Goal: Information Seeking & Learning: Check status

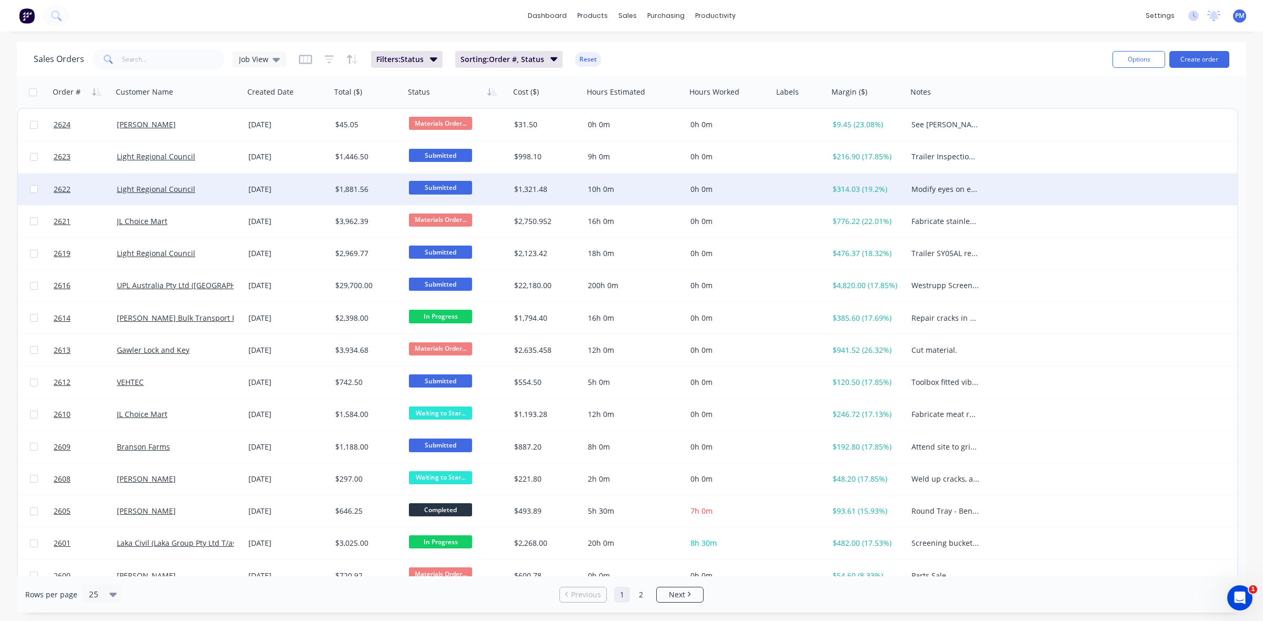
click at [212, 195] on div "Light Regional Council" at bounding box center [179, 190] width 132 height 32
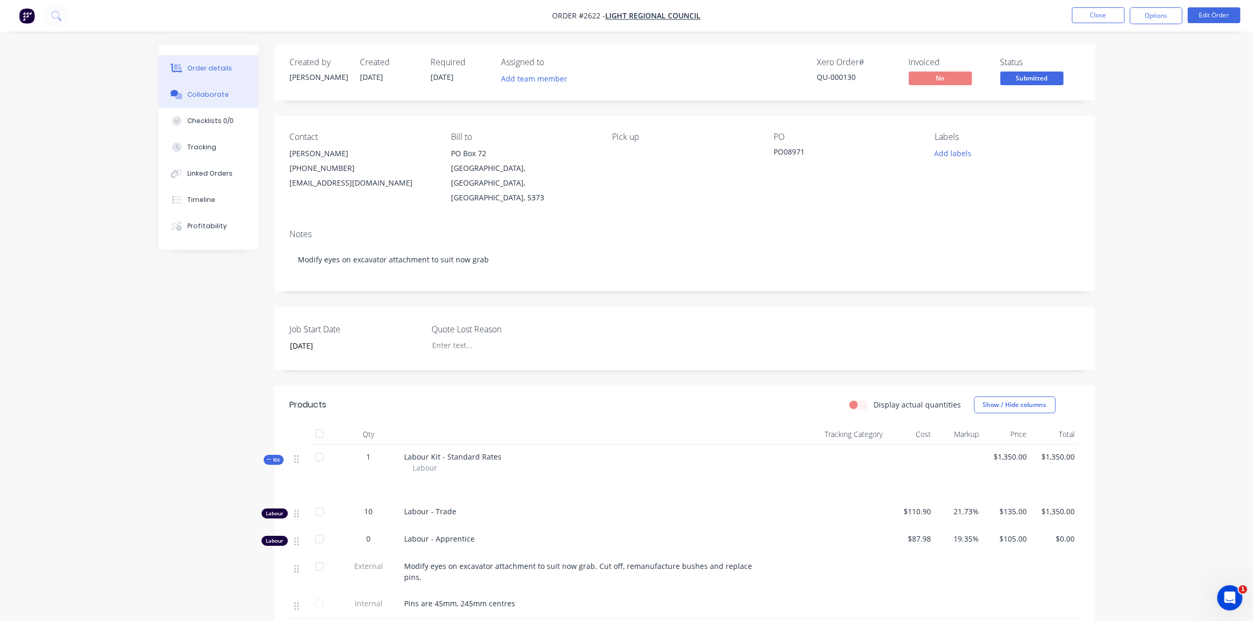
click at [215, 93] on div "Collaborate" at bounding box center [208, 94] width 42 height 9
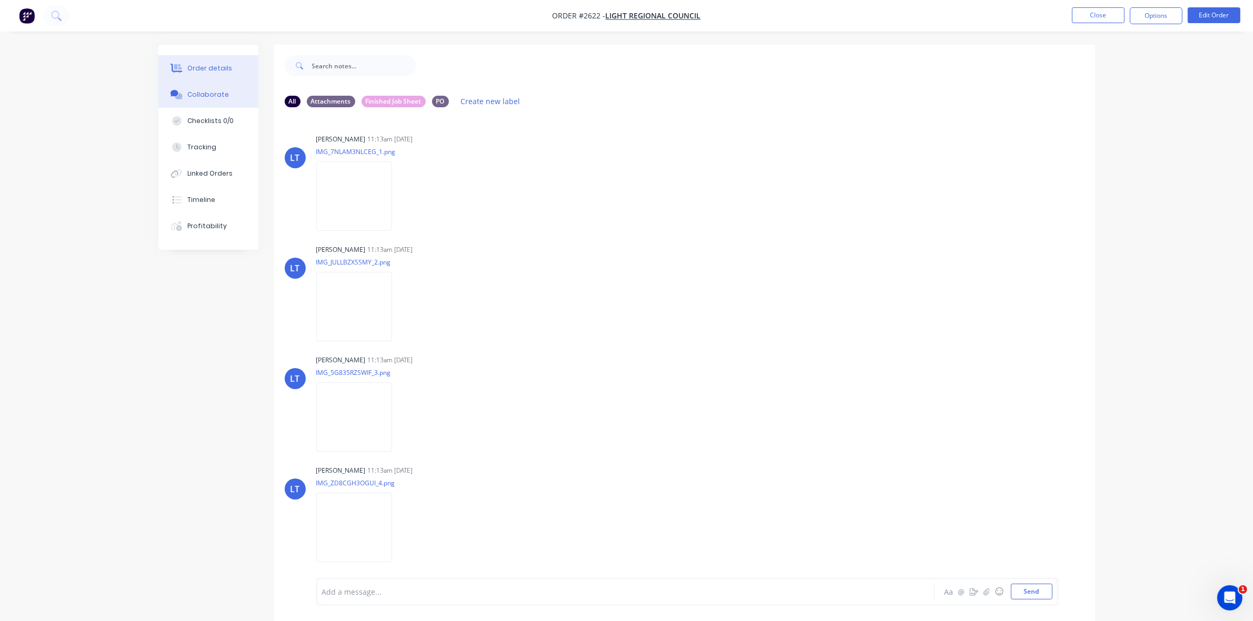
click at [214, 70] on div "Order details" at bounding box center [209, 68] width 45 height 9
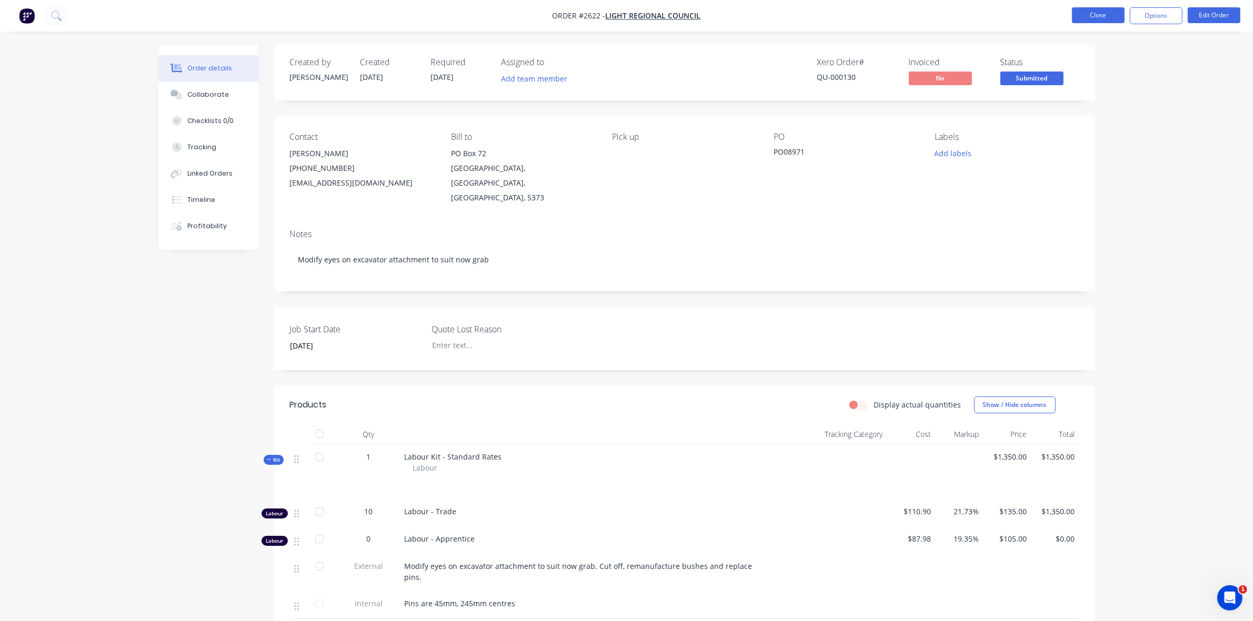
click at [1085, 14] on button "Close" at bounding box center [1098, 15] width 53 height 16
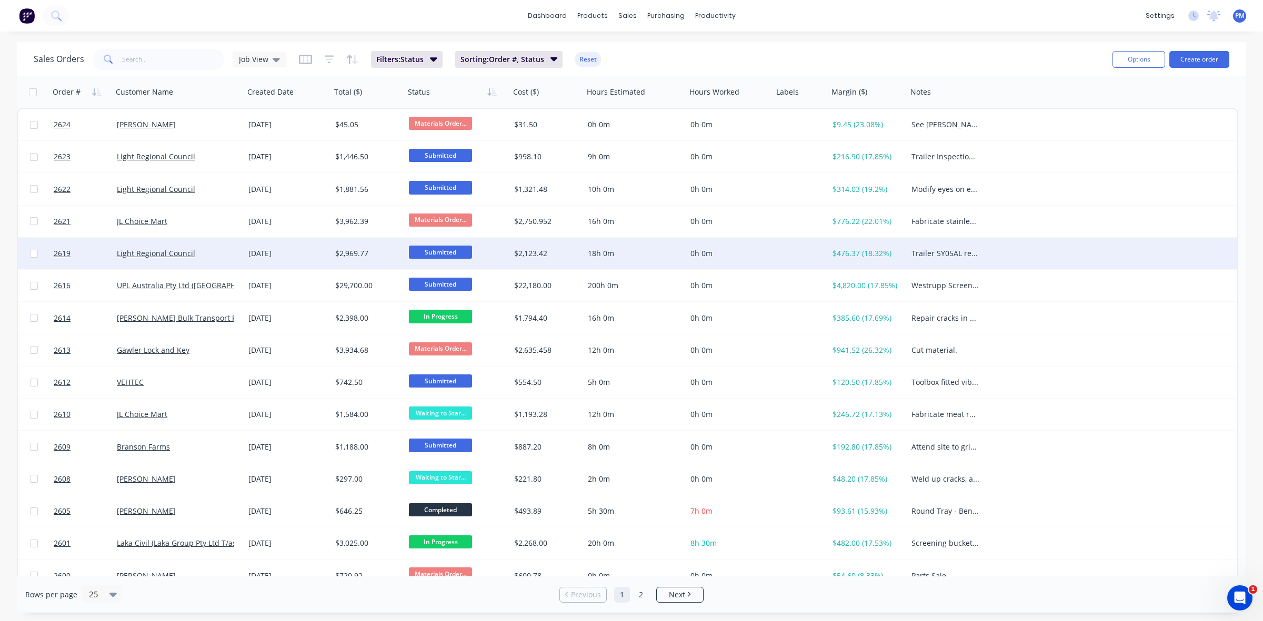
click at [226, 255] on div "Light Regional Council" at bounding box center [175, 253] width 117 height 11
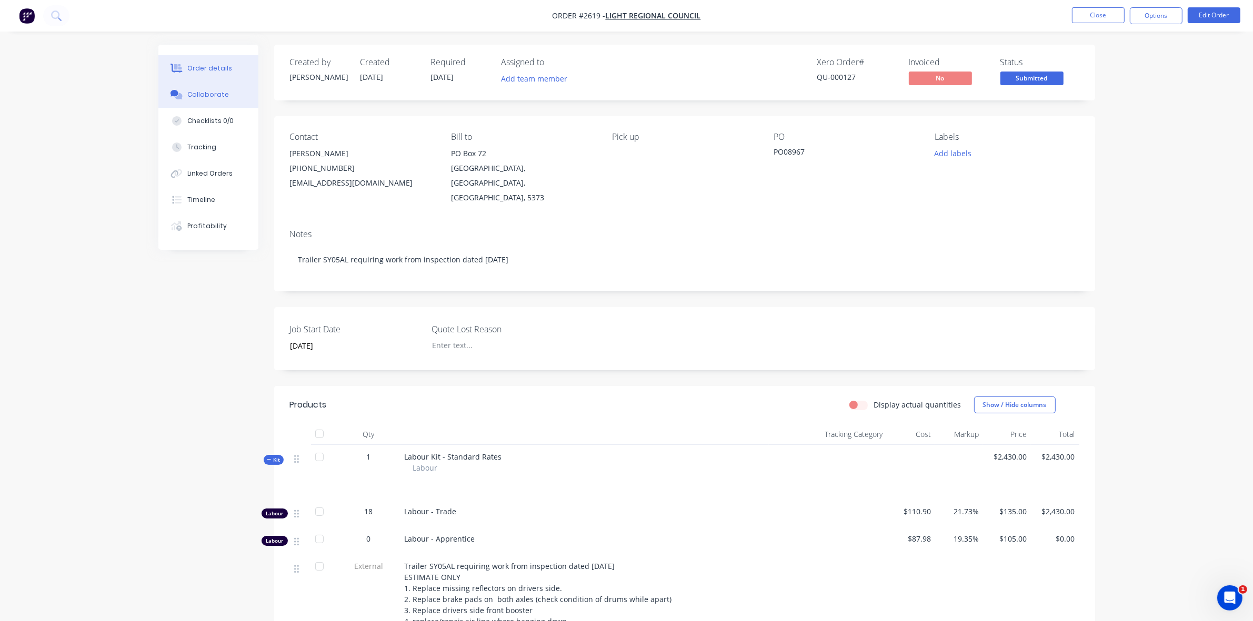
click at [199, 92] on div "Collaborate" at bounding box center [208, 94] width 42 height 9
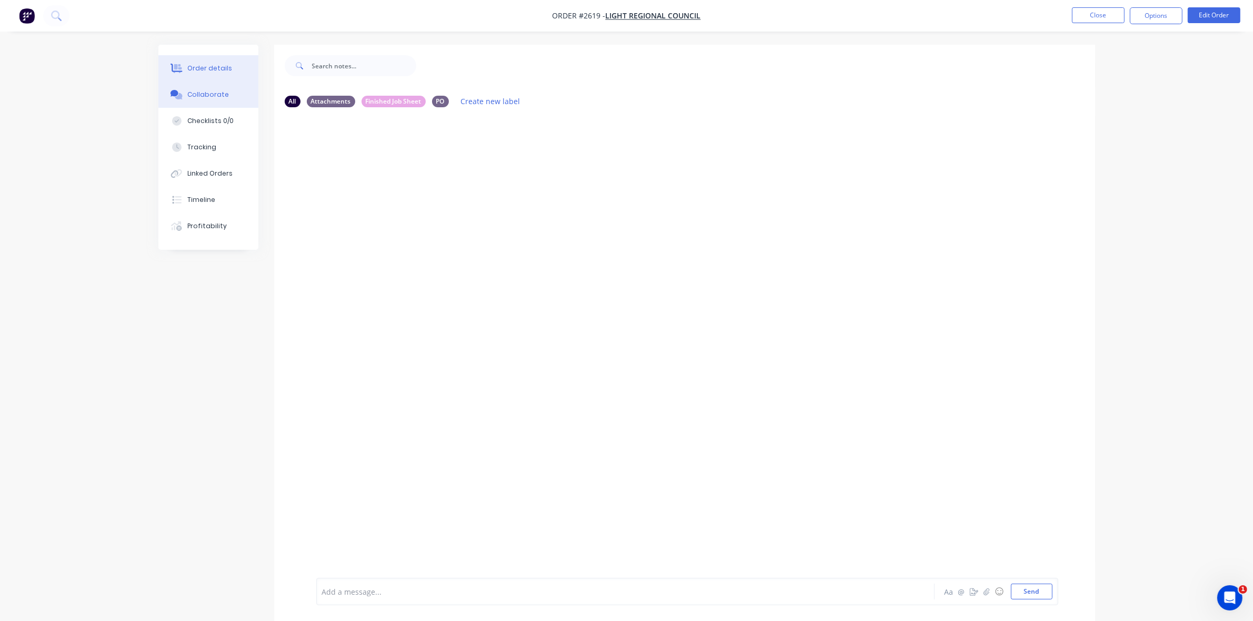
click at [210, 69] on div "Order details" at bounding box center [209, 68] width 45 height 9
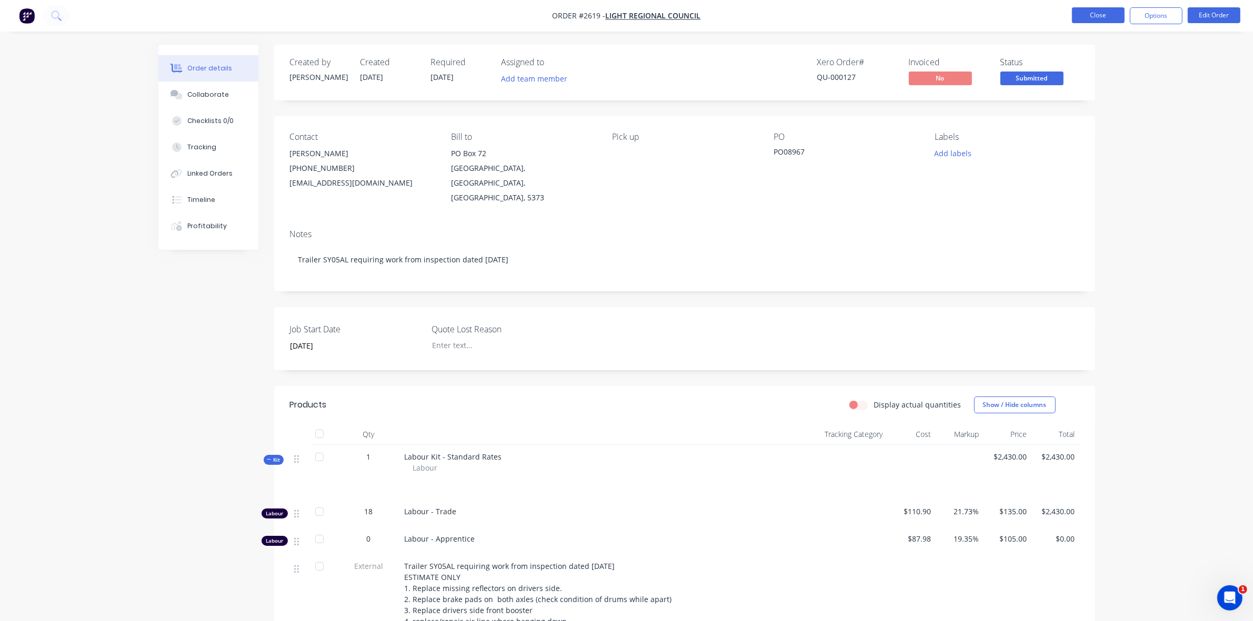
click at [1090, 11] on button "Close" at bounding box center [1098, 15] width 53 height 16
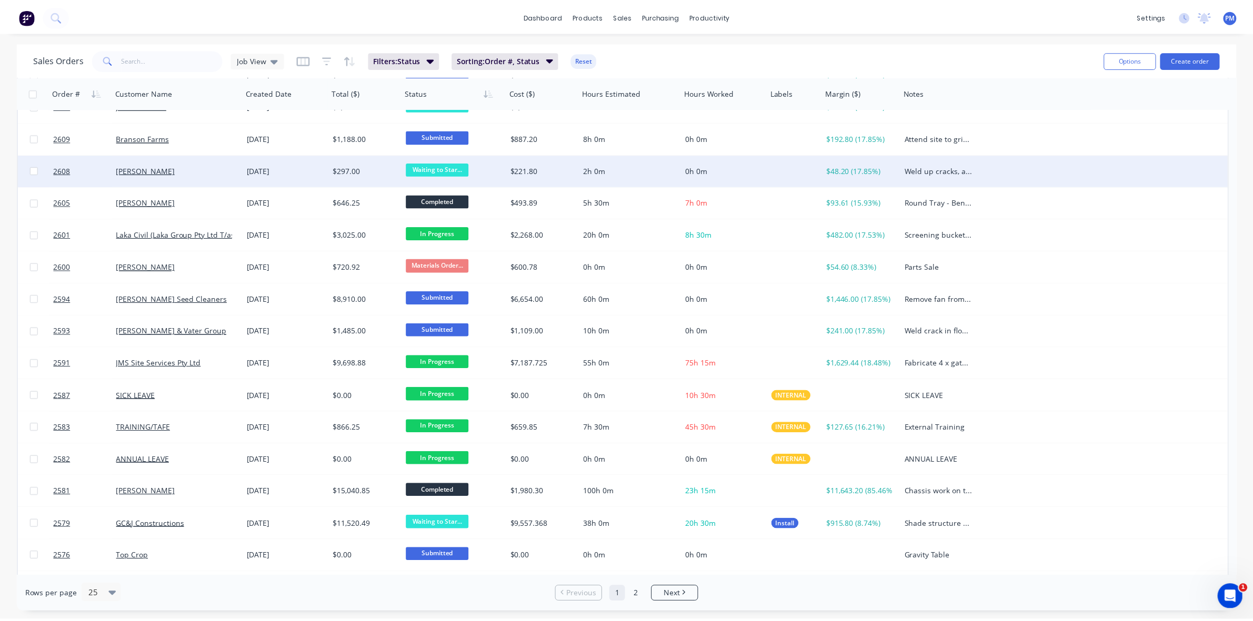
scroll to position [337, 0]
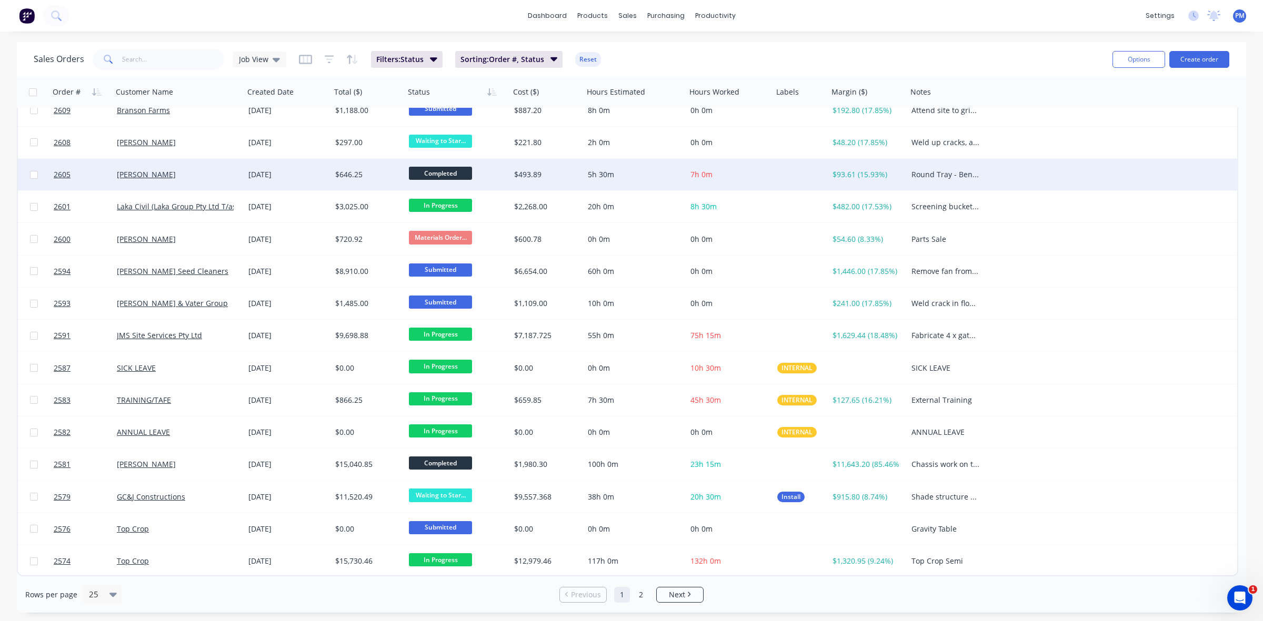
click at [221, 175] on div "[PERSON_NAME]" at bounding box center [175, 174] width 117 height 11
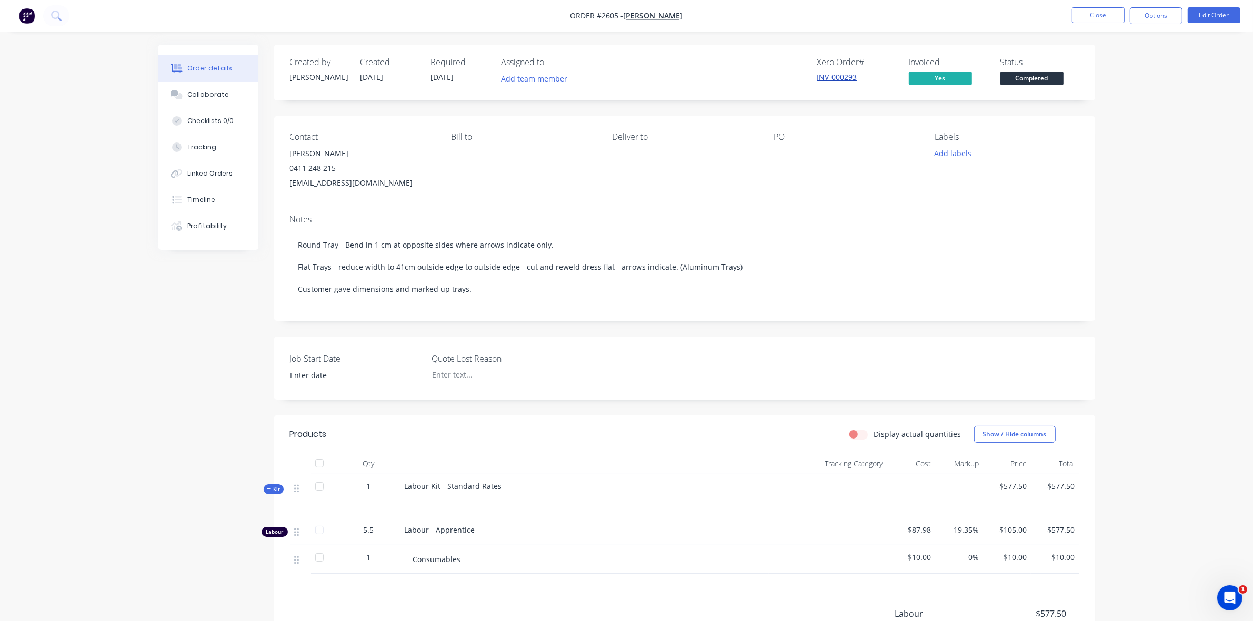
click at [842, 75] on link "INV-000293" at bounding box center [837, 77] width 40 height 10
click at [209, 174] on div "Linked Orders" at bounding box center [209, 173] width 45 height 9
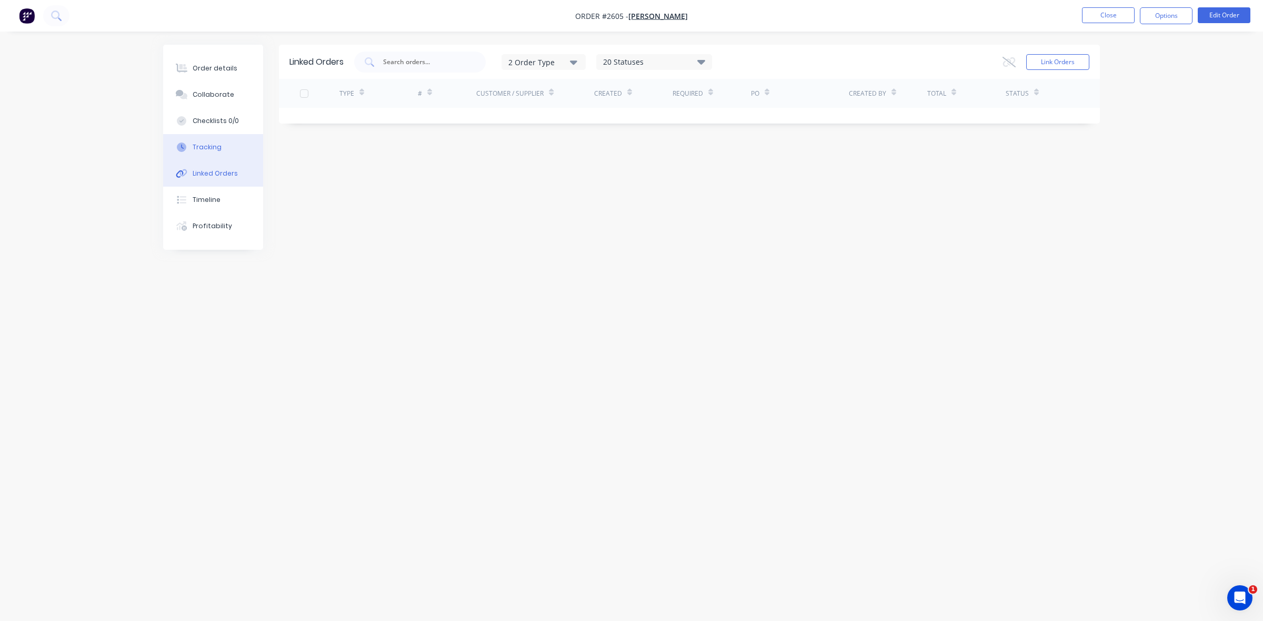
click at [213, 149] on div "Tracking" at bounding box center [207, 147] width 29 height 9
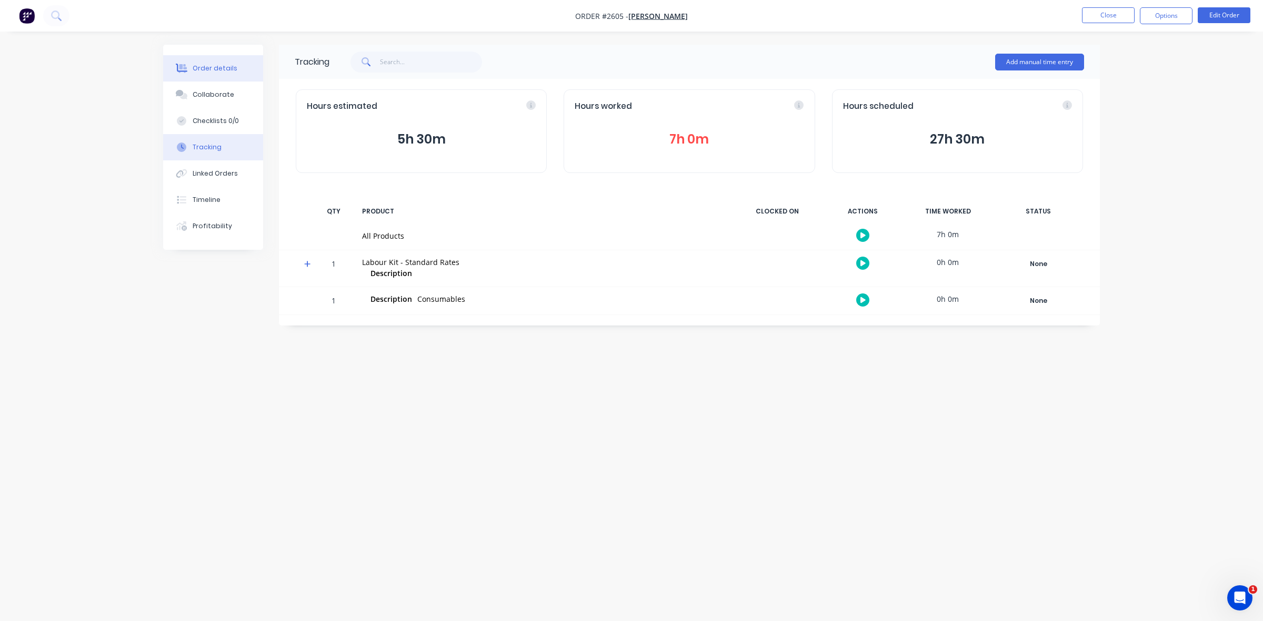
click at [213, 67] on div "Order details" at bounding box center [215, 68] width 45 height 9
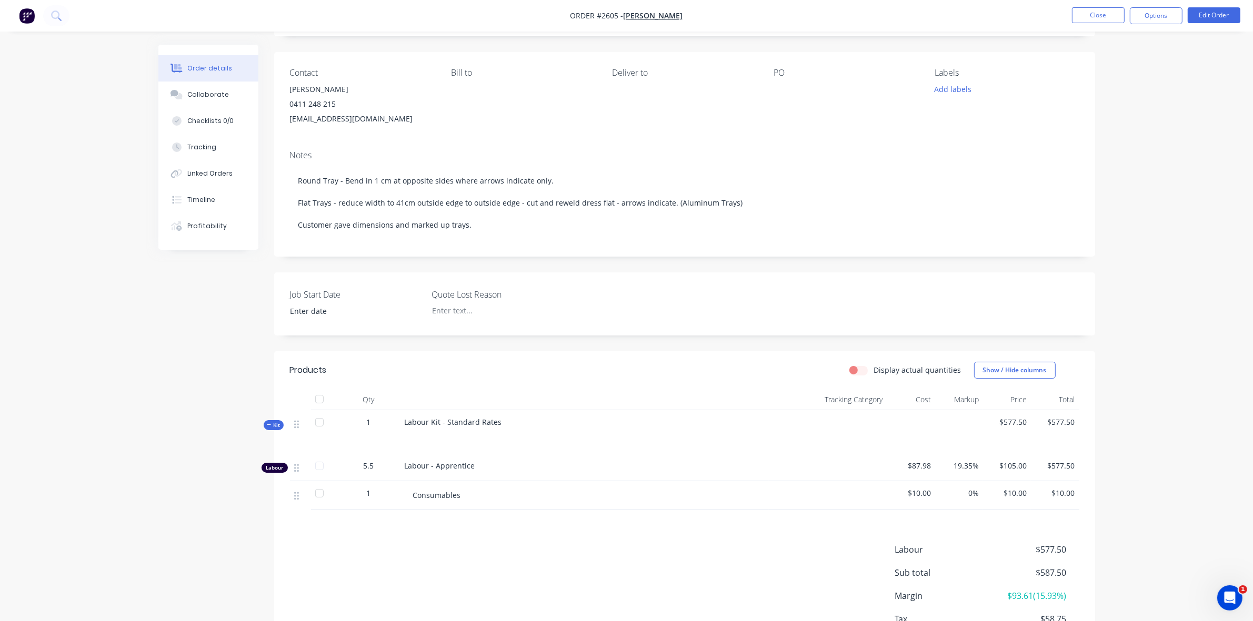
scroll to position [66, 0]
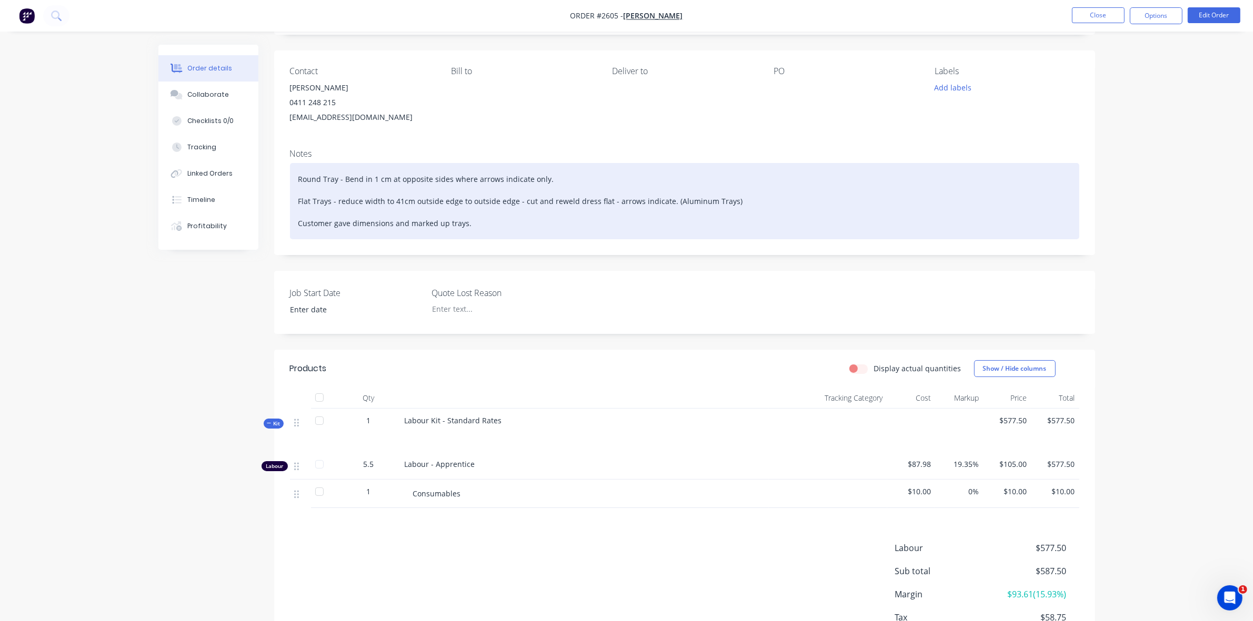
click at [490, 225] on div "Round Tray - Bend in 1 cm at opposite sides where arrows indicate only. Flat Tr…" at bounding box center [684, 201] width 789 height 76
click at [745, 206] on div "Round Tray - Bend in 1 cm at opposite sides where arrows indicate only. Flat Tr…" at bounding box center [684, 201] width 789 height 76
click at [890, 198] on div "Round Tray - Bend in 1 cm at opposite sides where arrows indicate only. Flat Tr…" at bounding box center [684, 201] width 789 height 76
click at [726, 200] on div "Round Tray - Bend in 1 cm at opposite sides where arrows indicate only. Flat Tr…" at bounding box center [684, 201] width 789 height 76
click at [918, 201] on div "Round Tray - Bend in 1 cm at opposite sides where arrows indicate only. Flat Tr…" at bounding box center [684, 201] width 789 height 76
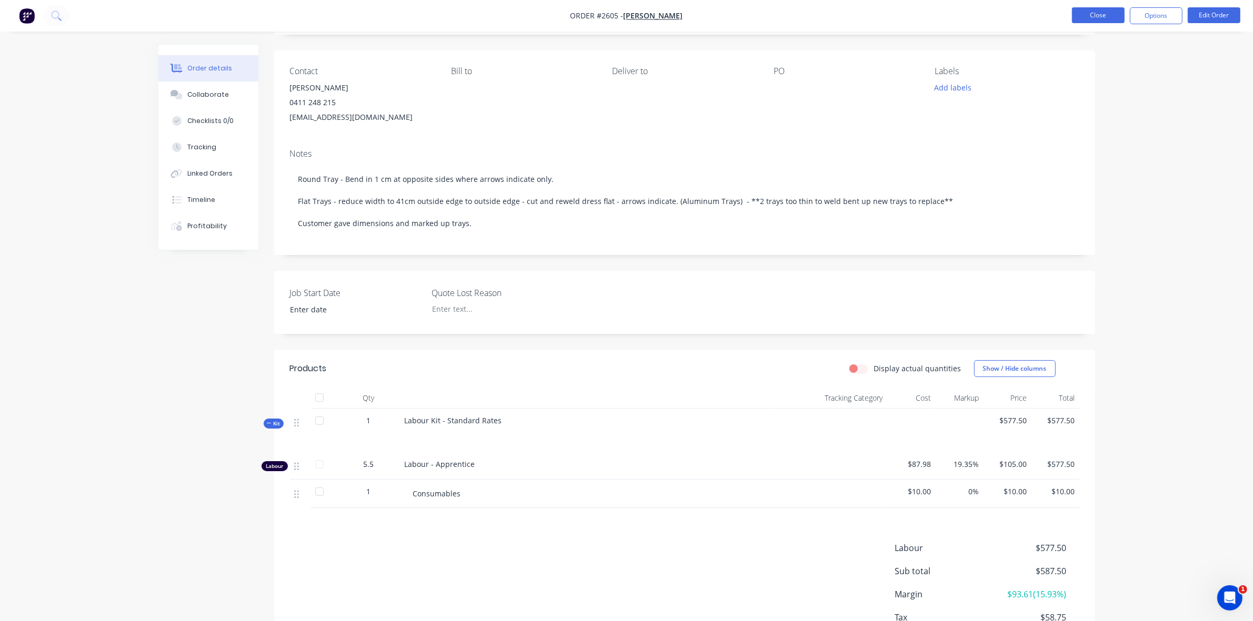
click at [1101, 17] on button "Close" at bounding box center [1098, 15] width 53 height 16
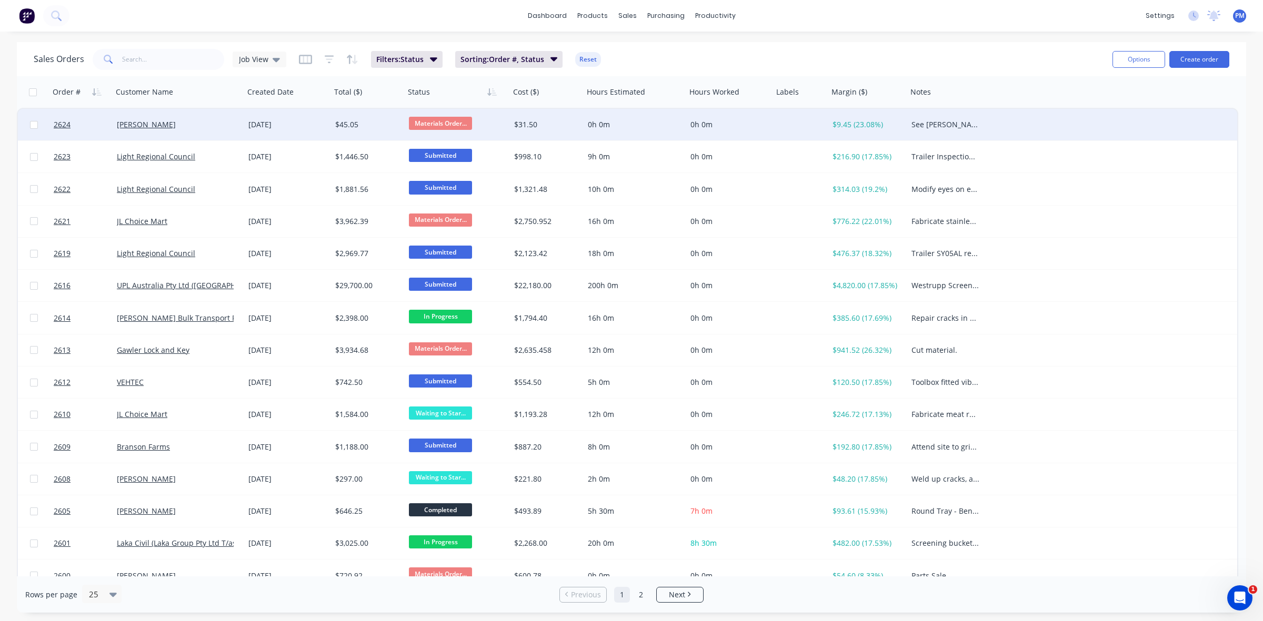
click at [212, 123] on div "[PERSON_NAME]" at bounding box center [175, 124] width 117 height 11
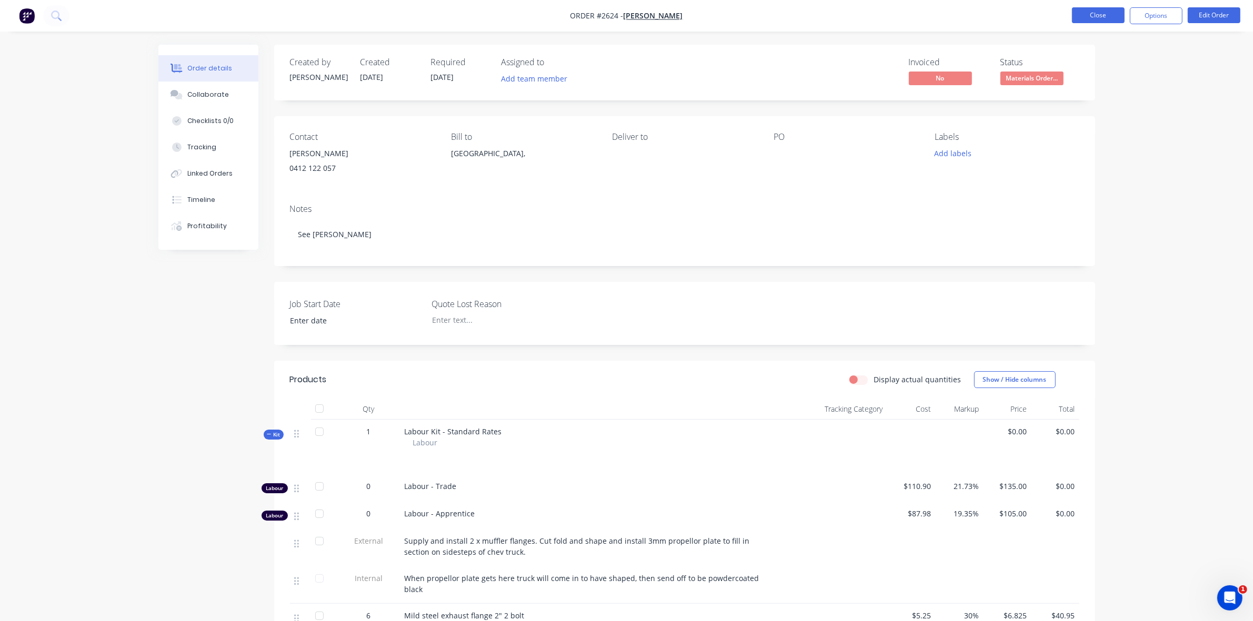
click at [1106, 16] on button "Close" at bounding box center [1098, 15] width 53 height 16
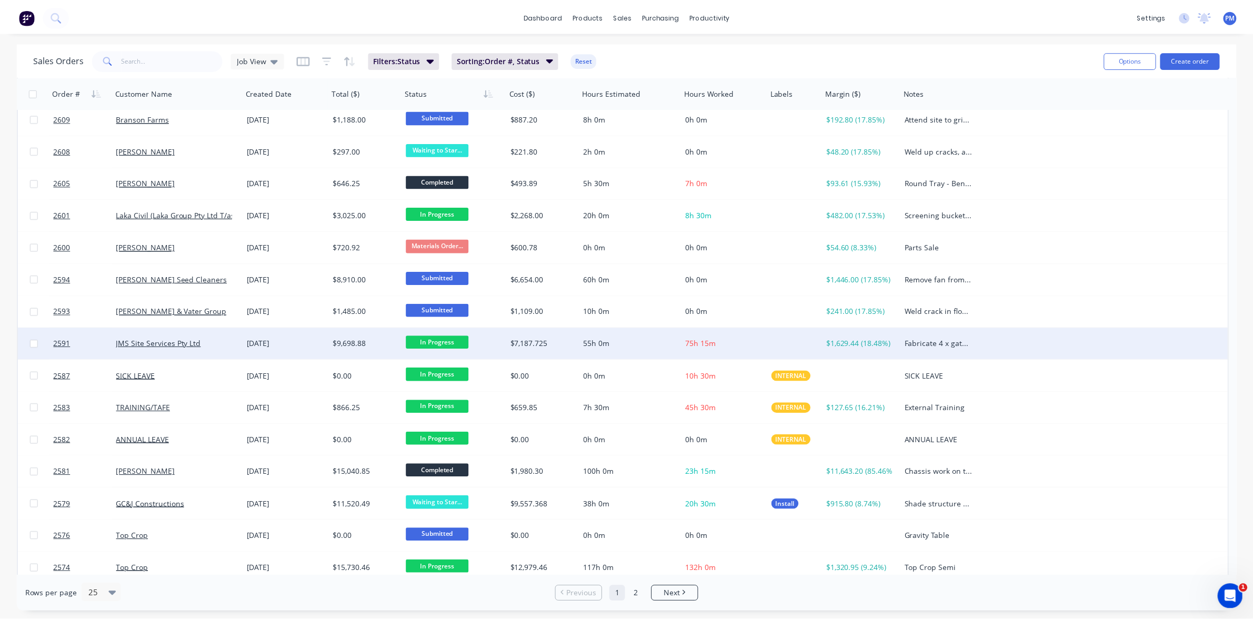
scroll to position [337, 0]
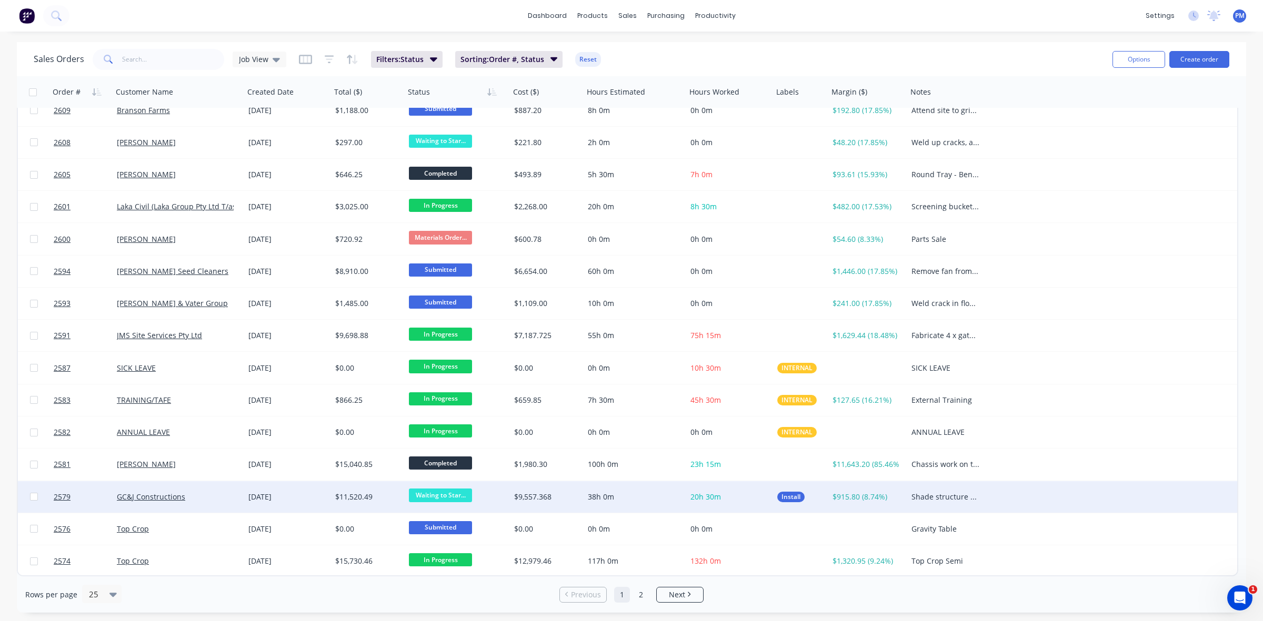
click at [198, 506] on div "GC&J Constructions" at bounding box center [179, 497] width 132 height 32
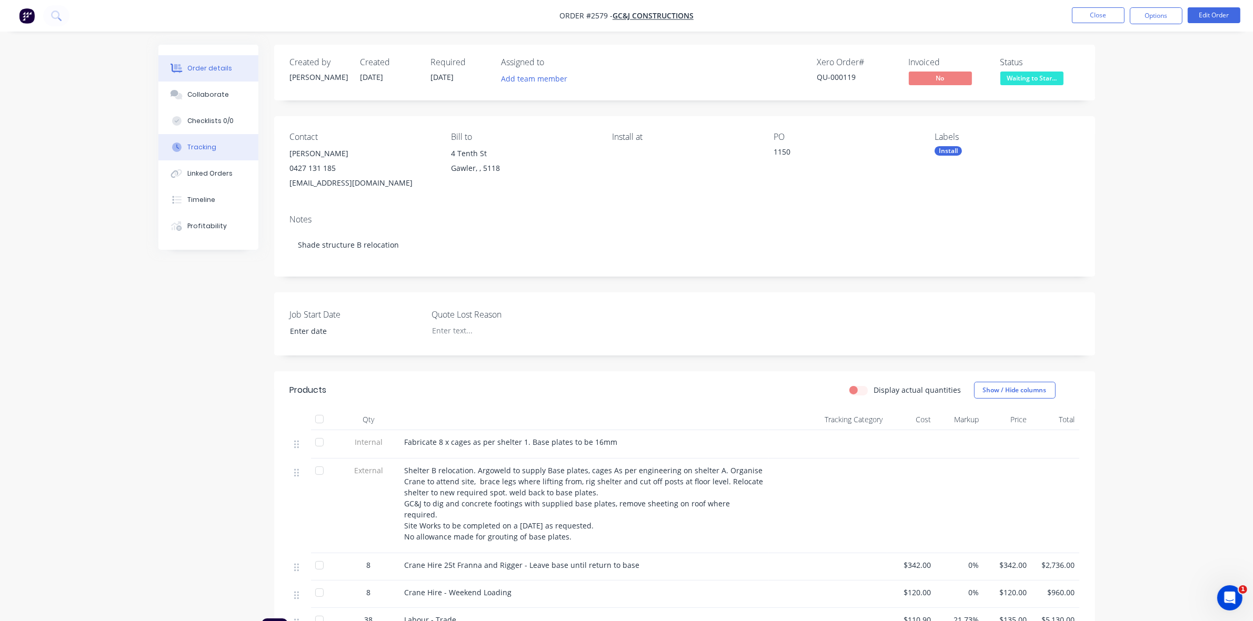
click at [209, 146] on div "Tracking" at bounding box center [201, 147] width 29 height 9
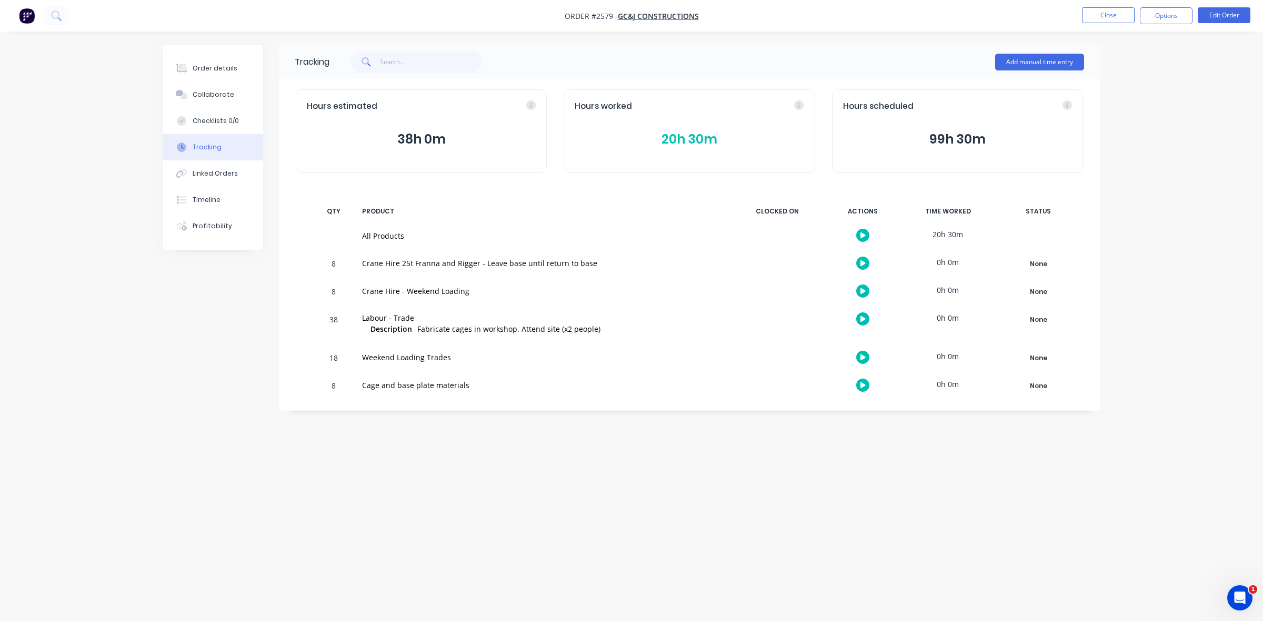
click at [690, 137] on button "20h 30m" at bounding box center [689, 139] width 229 height 20
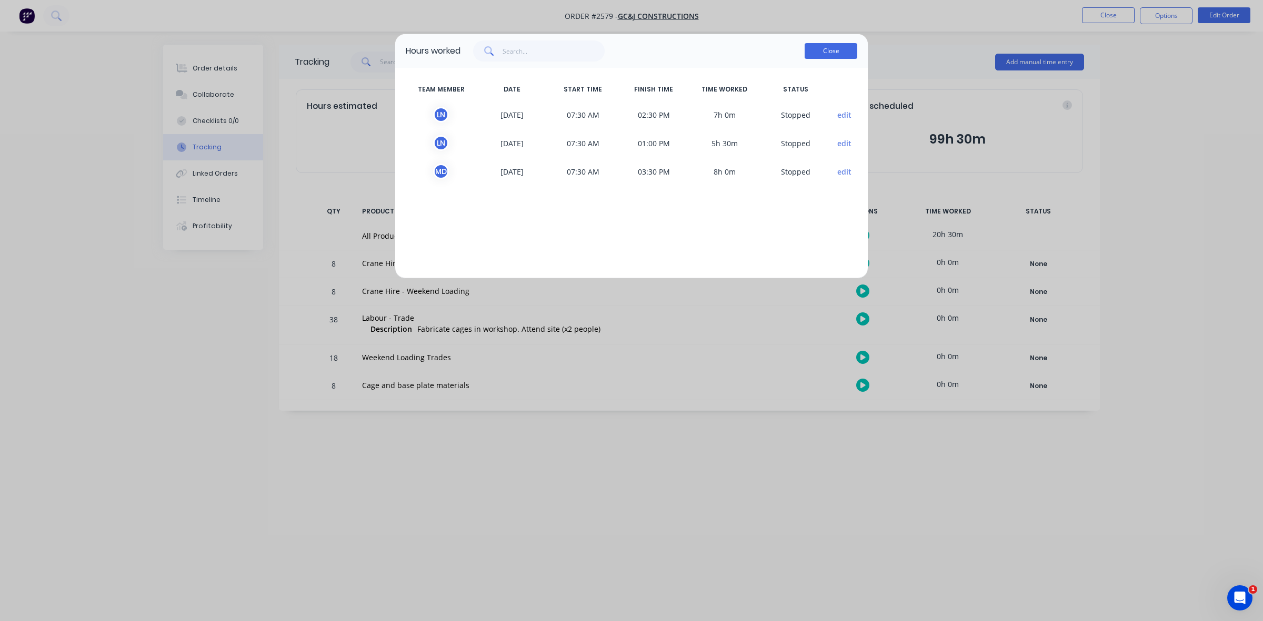
click at [835, 53] on button "Close" at bounding box center [831, 51] width 53 height 16
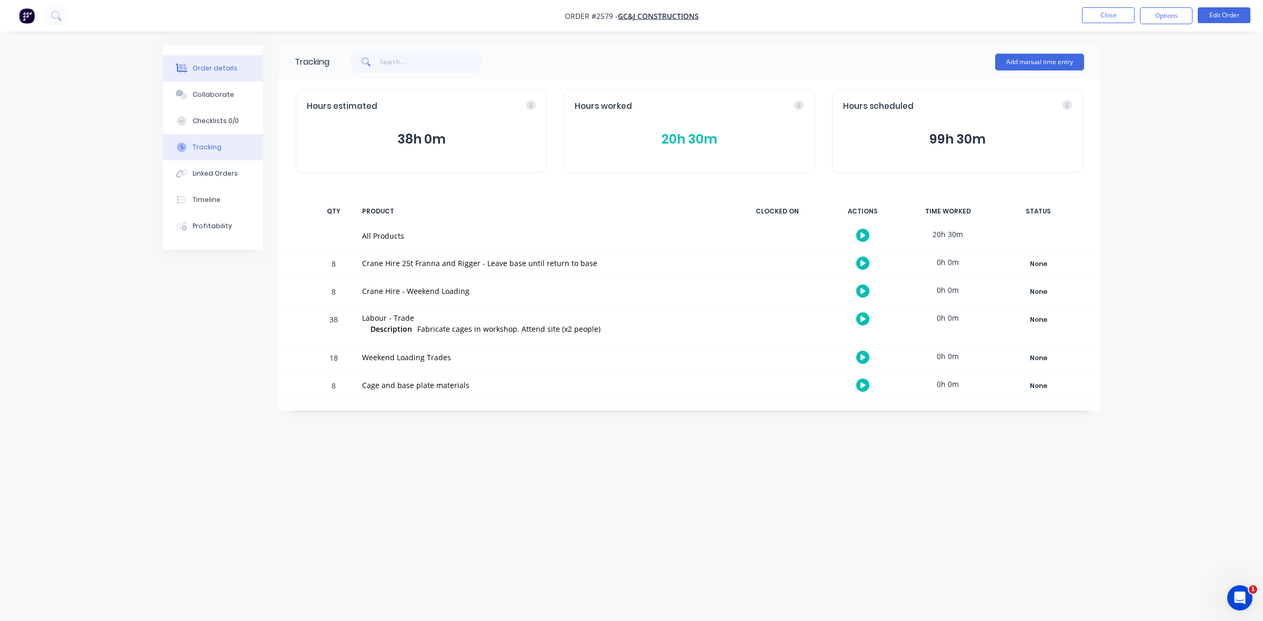
click at [224, 69] on div "Order details" at bounding box center [215, 68] width 45 height 9
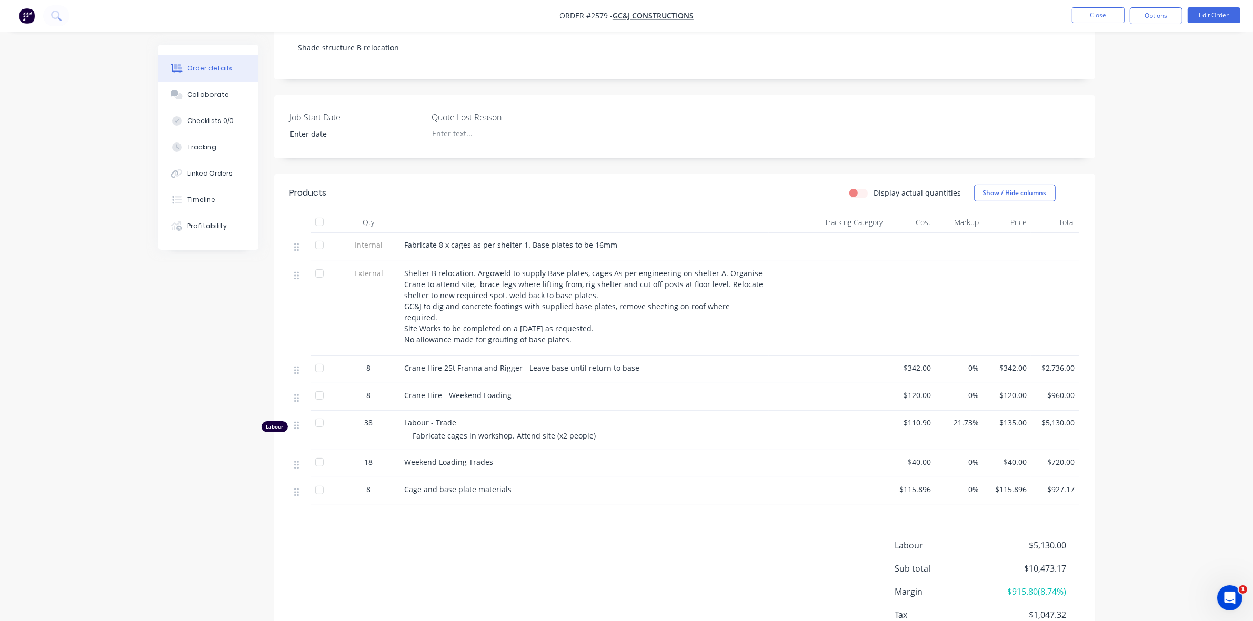
scroll to position [261, 0]
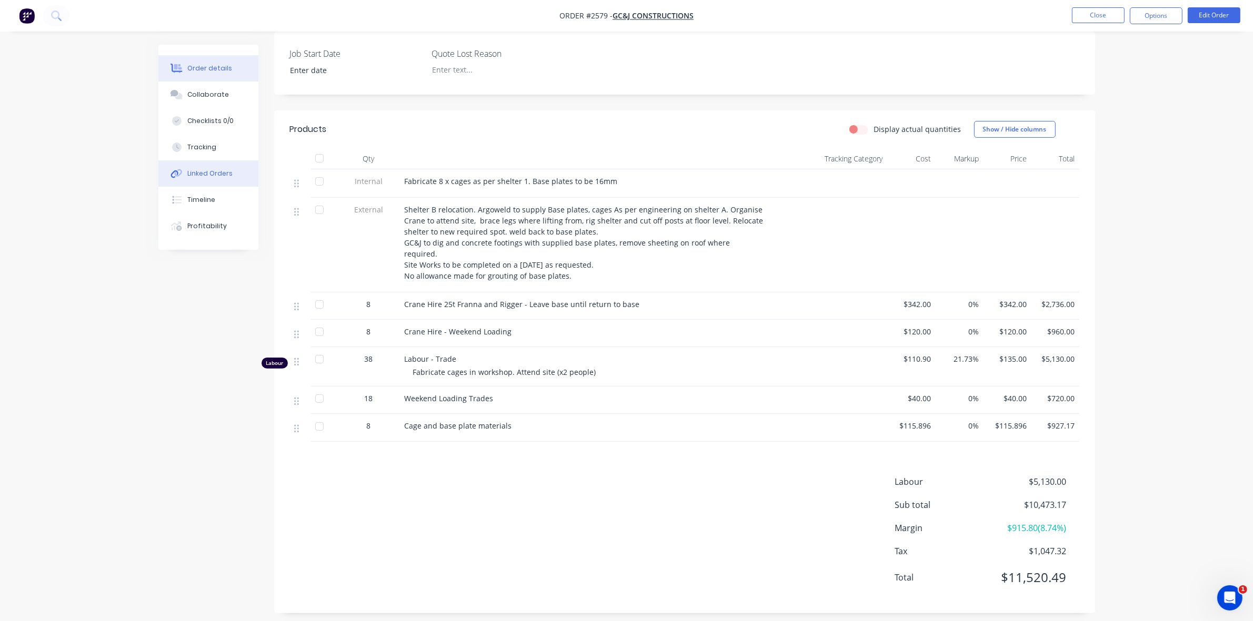
click at [211, 175] on div "Linked Orders" at bounding box center [209, 173] width 45 height 9
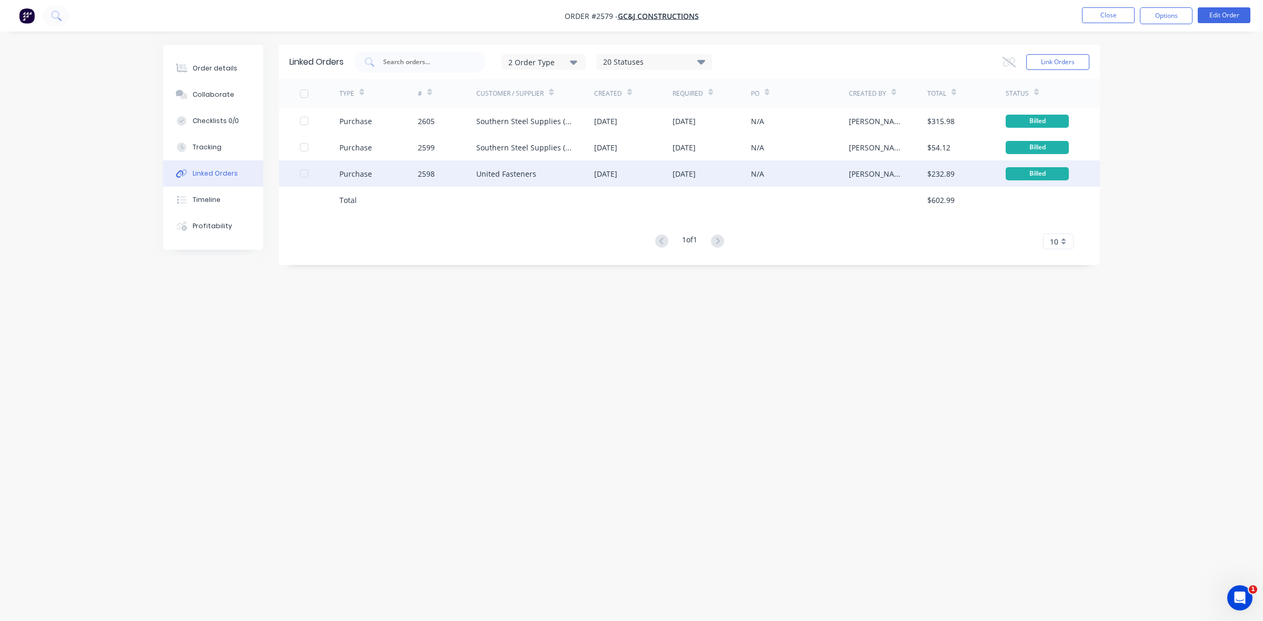
click at [565, 177] on div "United Fasteners" at bounding box center [535, 173] width 118 height 26
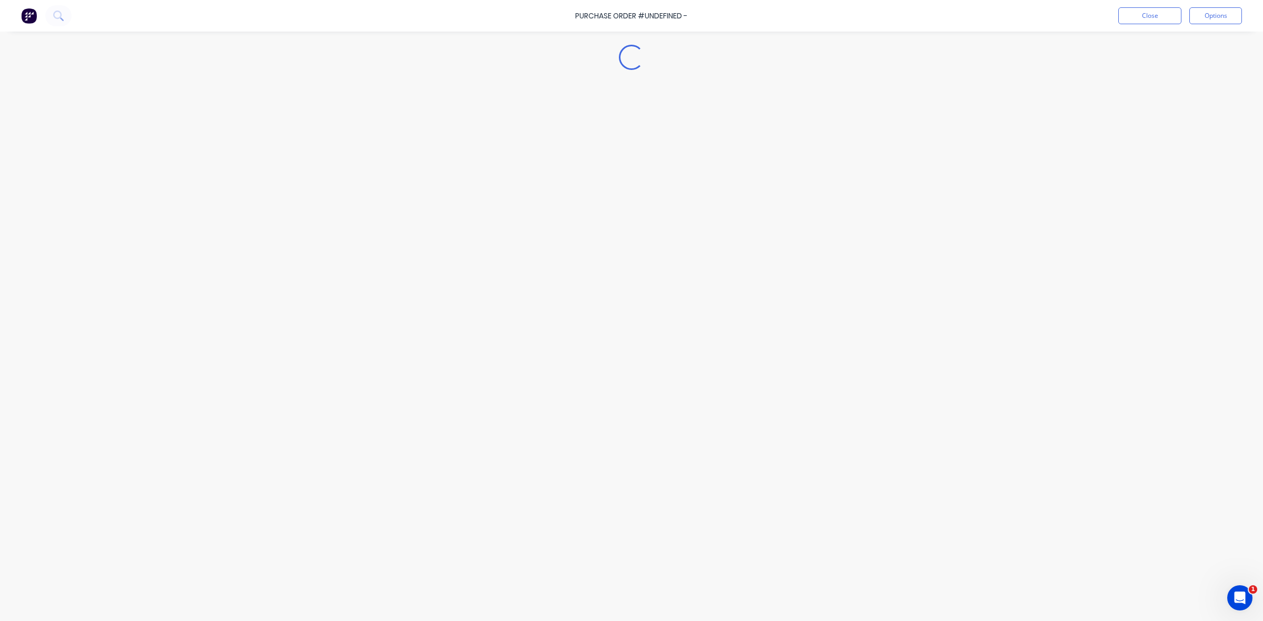
type textarea "x"
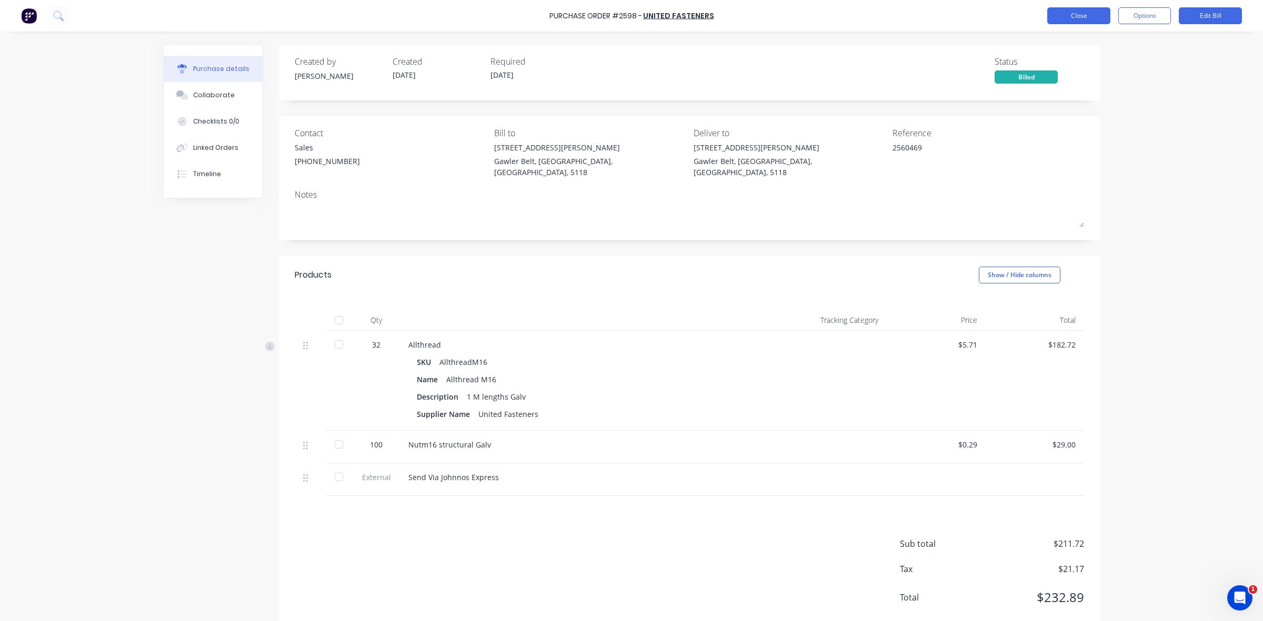
click at [1067, 12] on button "Close" at bounding box center [1078, 15] width 63 height 17
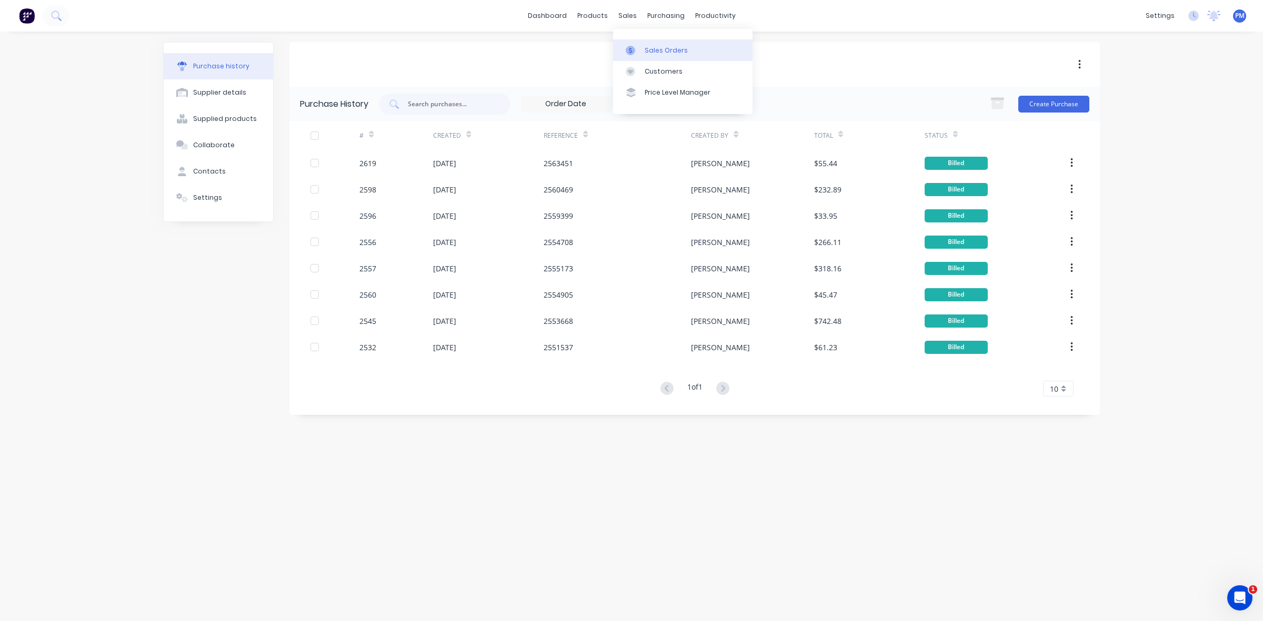
click at [652, 48] on div "Sales Orders" at bounding box center [666, 50] width 43 height 9
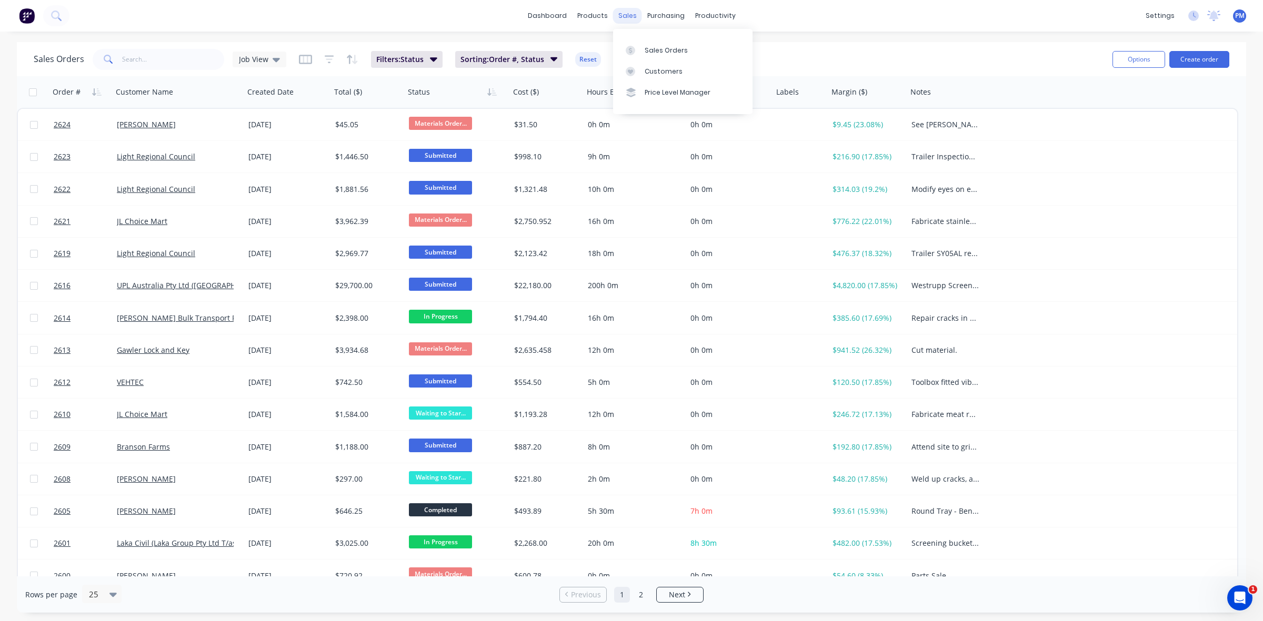
click at [628, 15] on div "sales" at bounding box center [627, 16] width 29 height 16
click at [652, 46] on div "Sales Orders" at bounding box center [666, 50] width 43 height 9
click at [650, 48] on div "Sales Orders" at bounding box center [666, 50] width 43 height 9
